Goal: Task Accomplishment & Management: Use online tool/utility

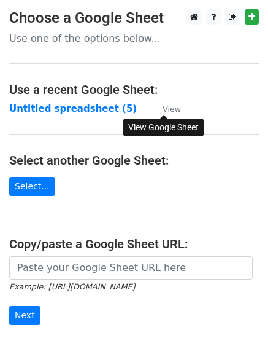
click at [176, 107] on small "View" at bounding box center [172, 108] width 18 height 9
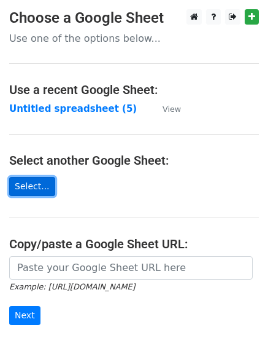
click at [34, 183] on link "Select..." at bounding box center [32, 186] width 46 height 19
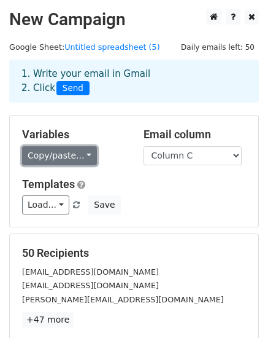
click at [75, 152] on link "Copy/paste..." at bounding box center [59, 155] width 75 height 19
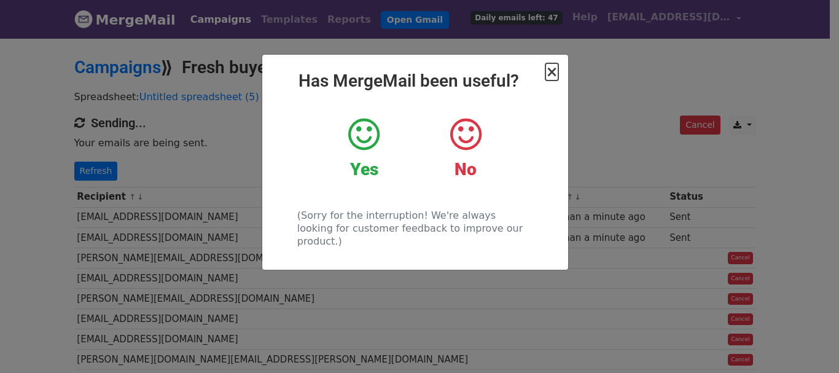
click at [549, 74] on span "×" at bounding box center [551, 71] width 12 height 17
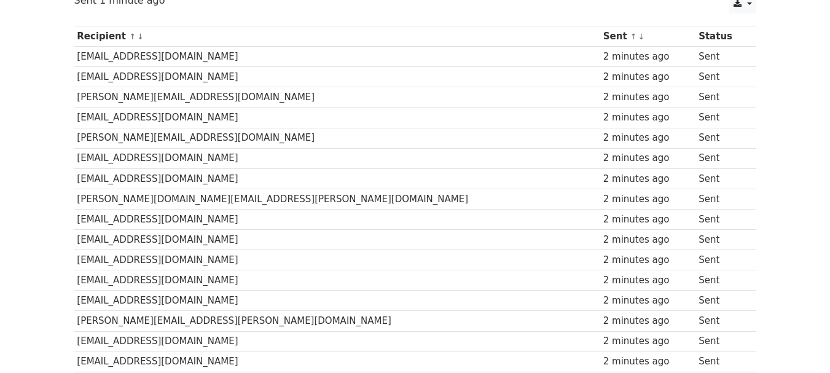
scroll to position [97, 0]
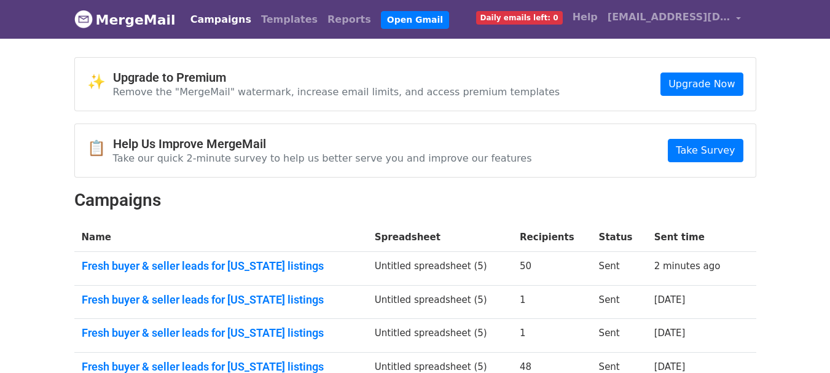
scroll to position [122, 0]
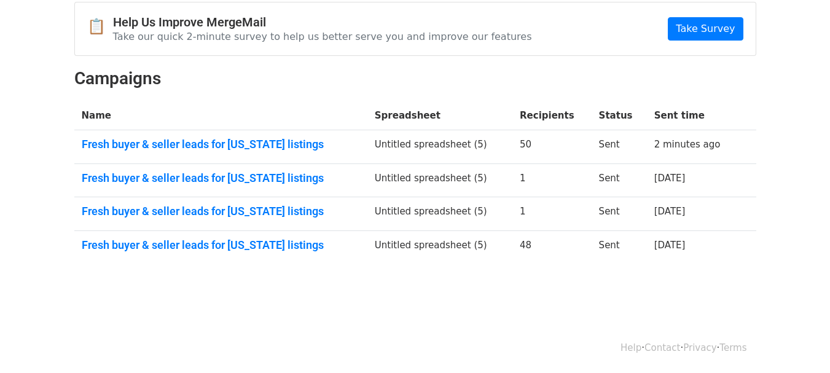
click at [434, 147] on td "Untitled spreadsheet (5)" at bounding box center [439, 147] width 145 height 34
click at [647, 136] on td "2 minutes ago" at bounding box center [693, 147] width 92 height 34
